Goal: Information Seeking & Learning: Learn about a topic

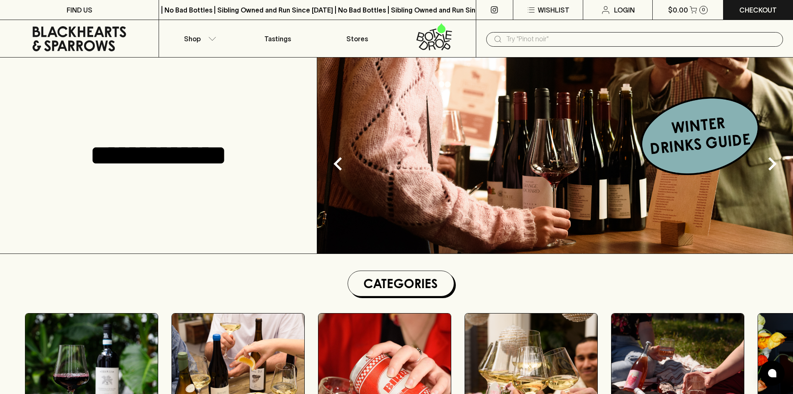
click at [544, 41] on input "text" at bounding box center [641, 38] width 270 height 13
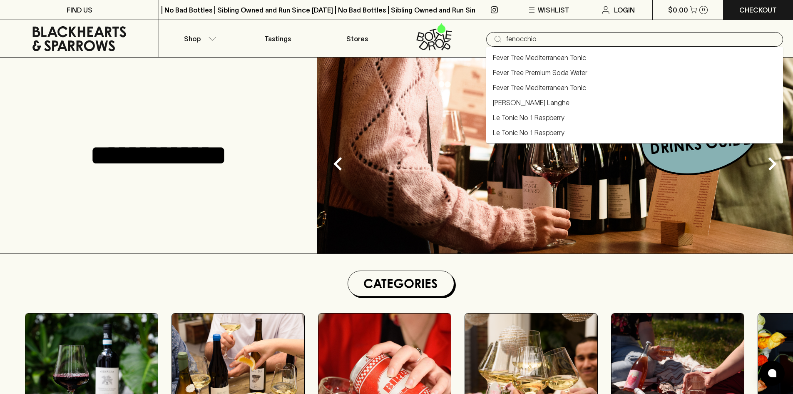
type input "fenocchio"
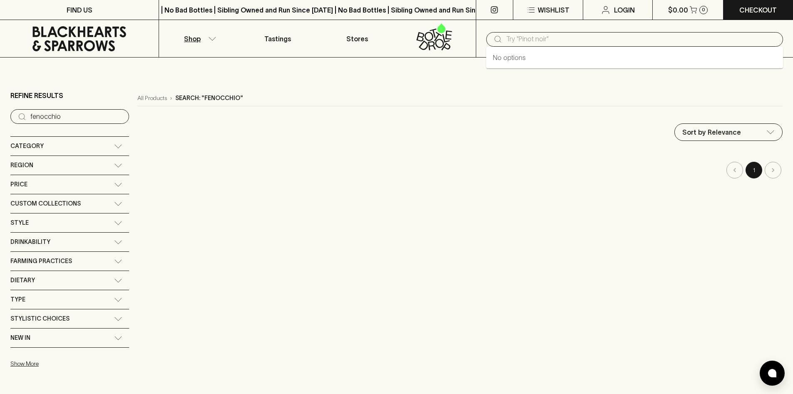
click at [539, 40] on input "text" at bounding box center [641, 38] width 270 height 13
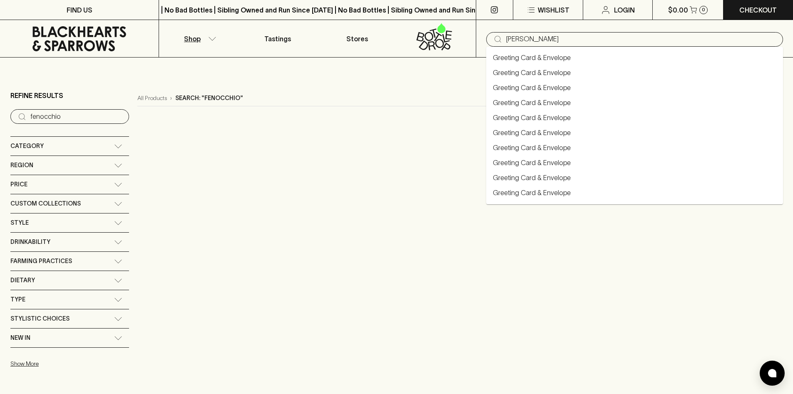
type input "giacomo"
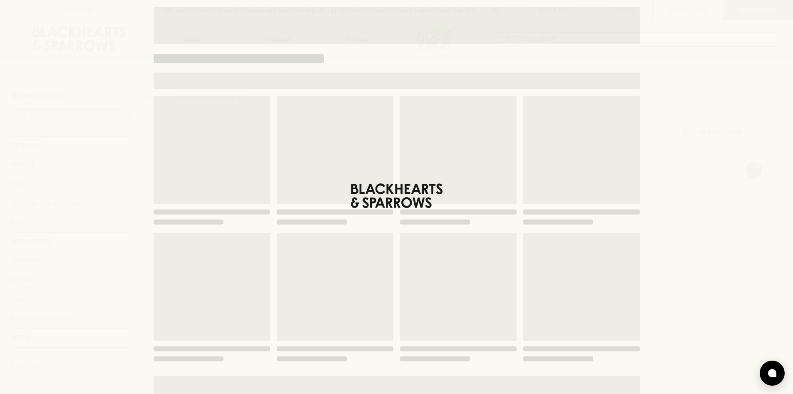
type input "giacomo"
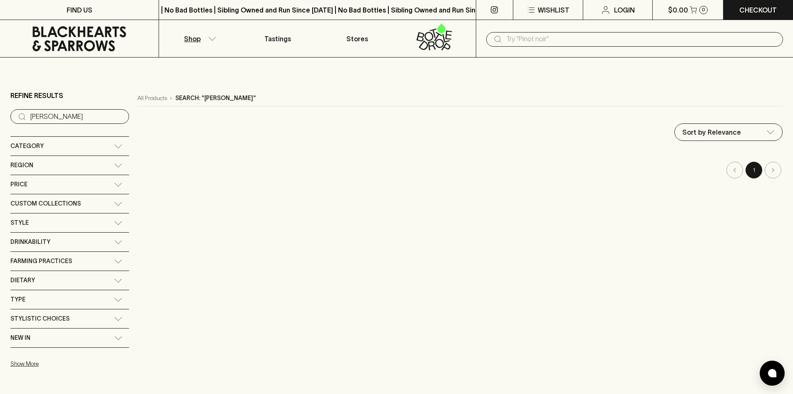
click at [86, 118] on input "giacomo" at bounding box center [76, 116] width 92 height 13
click at [101, 115] on input "giacomo" at bounding box center [76, 116] width 92 height 13
click at [103, 115] on input "giacomo" at bounding box center [76, 116] width 92 height 13
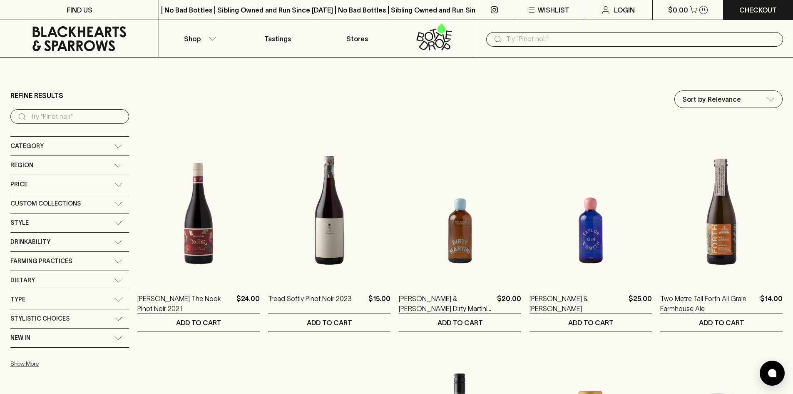
click at [114, 166] on icon at bounding box center [118, 165] width 8 height 4
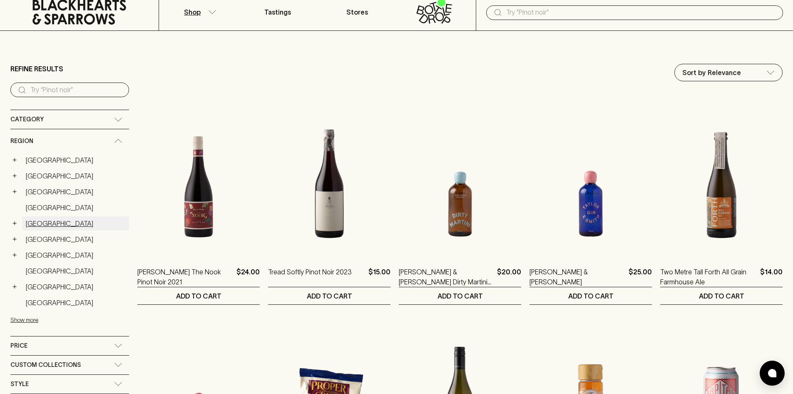
scroll to position [42, 0]
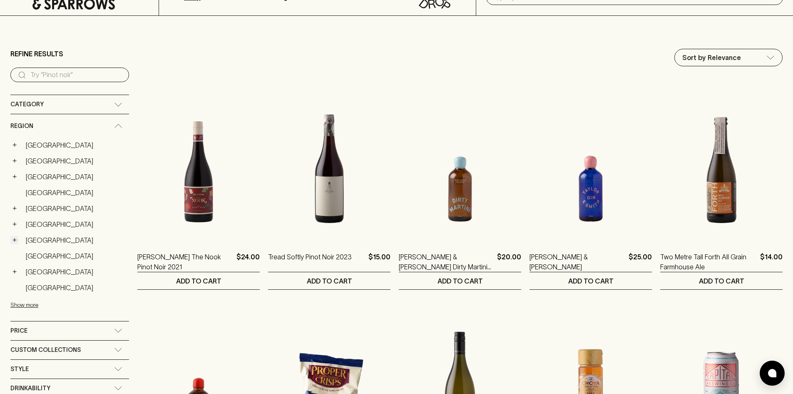
click at [12, 241] on button "+" at bounding box center [14, 240] width 8 height 8
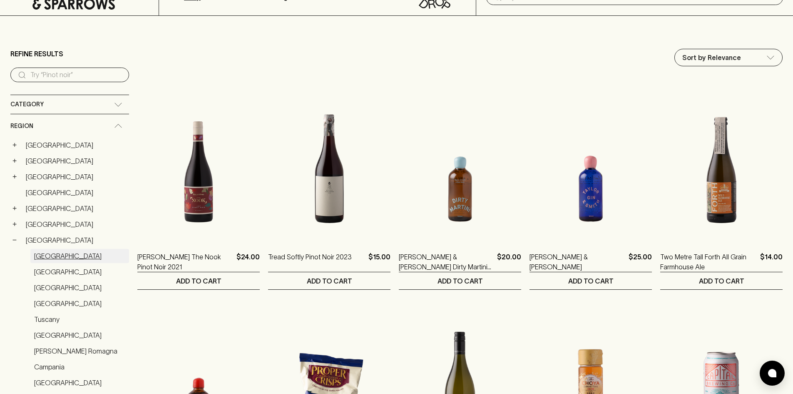
click at [40, 253] on link "Piedmont" at bounding box center [79, 256] width 99 height 14
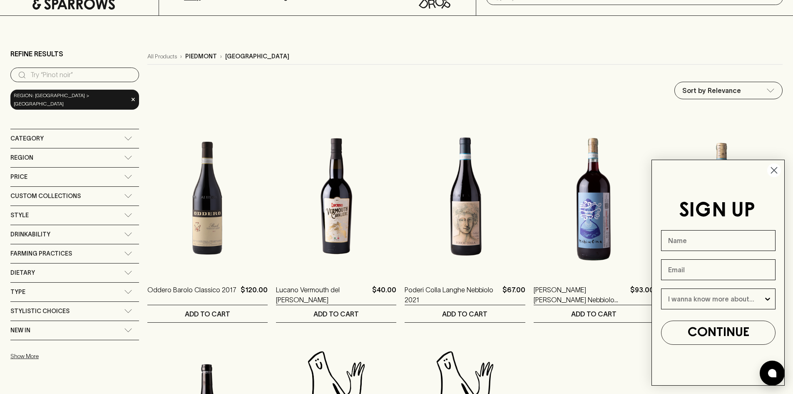
click at [774, 170] on icon "Close dialog" at bounding box center [775, 170] width 6 height 6
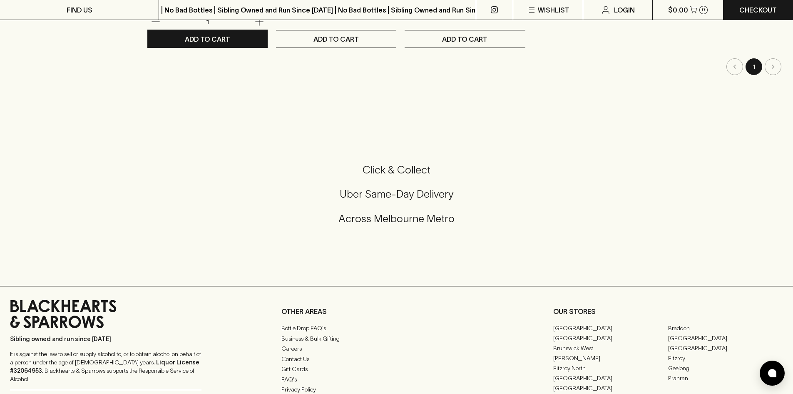
scroll to position [541, 0]
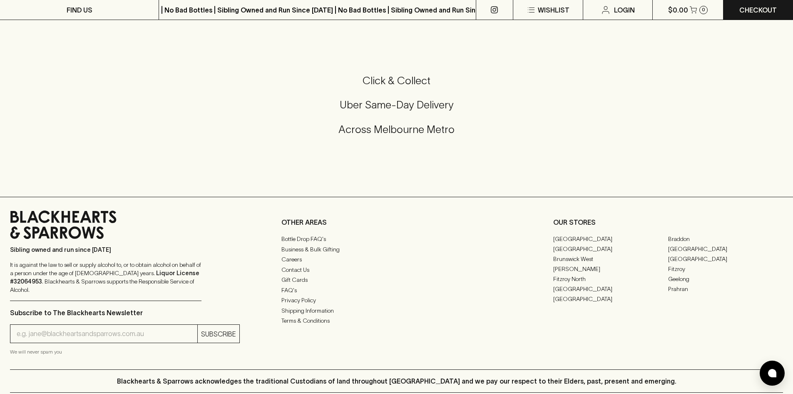
scroll to position [833, 0]
